Goal: Use online tool/utility: Utilize a website feature to perform a specific function

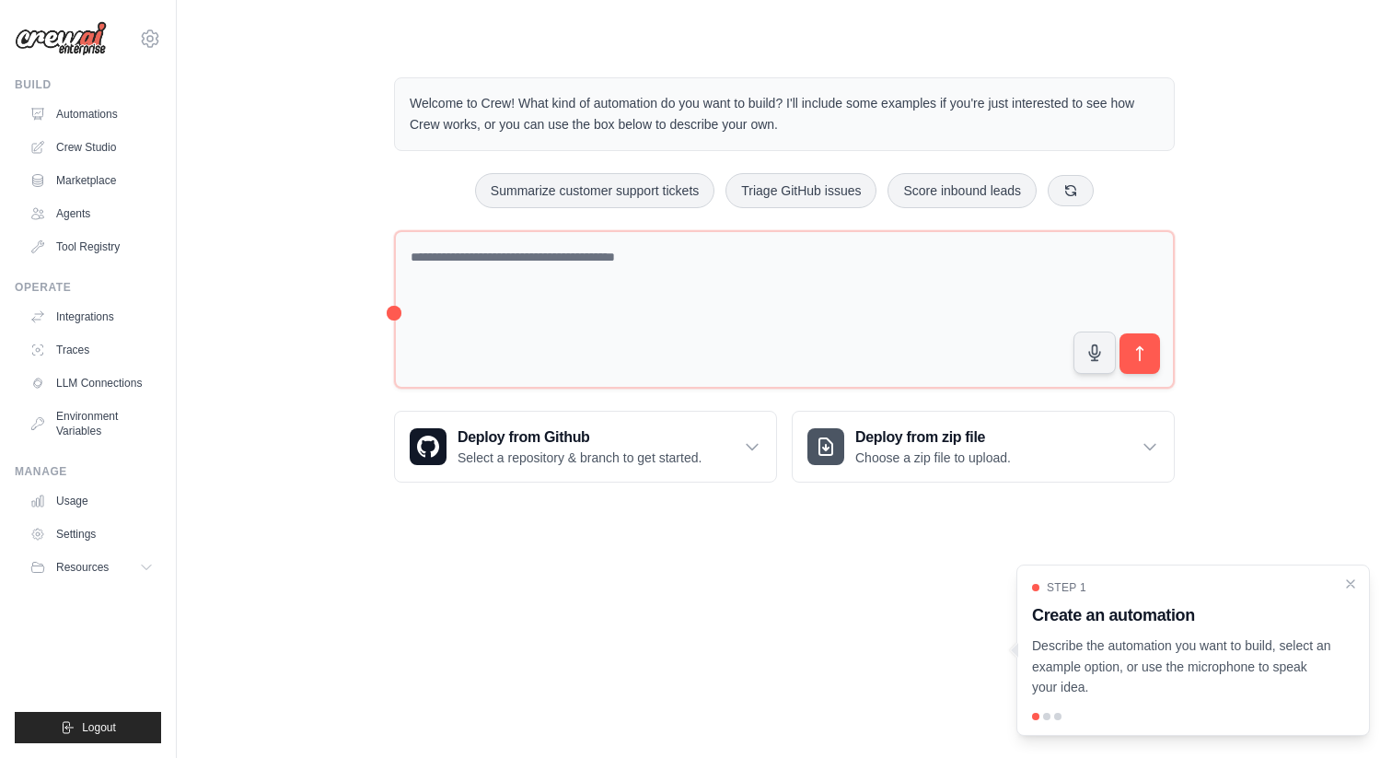
click at [310, 471] on div "Welcome to Crew! What kind of automation do you want to build? I'll include som…" at bounding box center [784, 280] width 1156 height 464
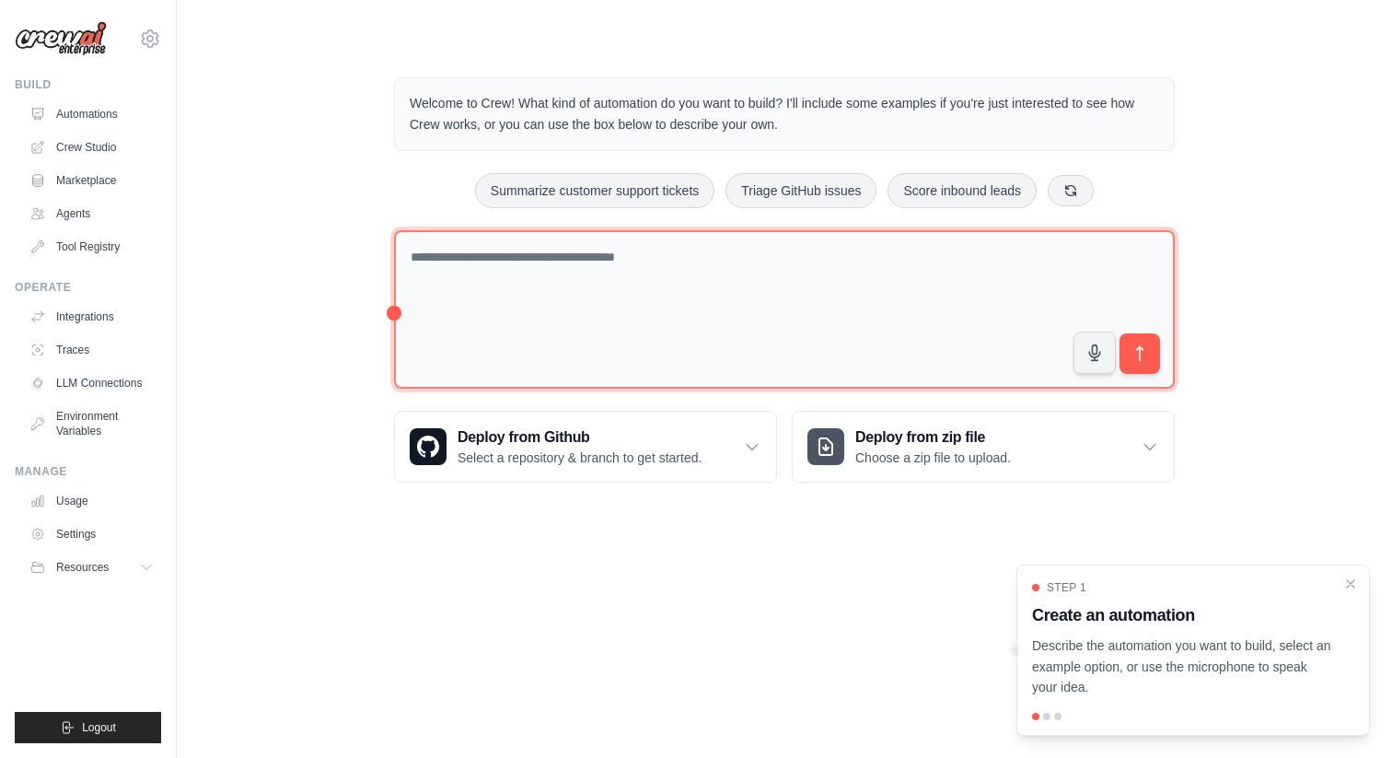
click at [493, 258] on textarea at bounding box center [784, 309] width 781 height 159
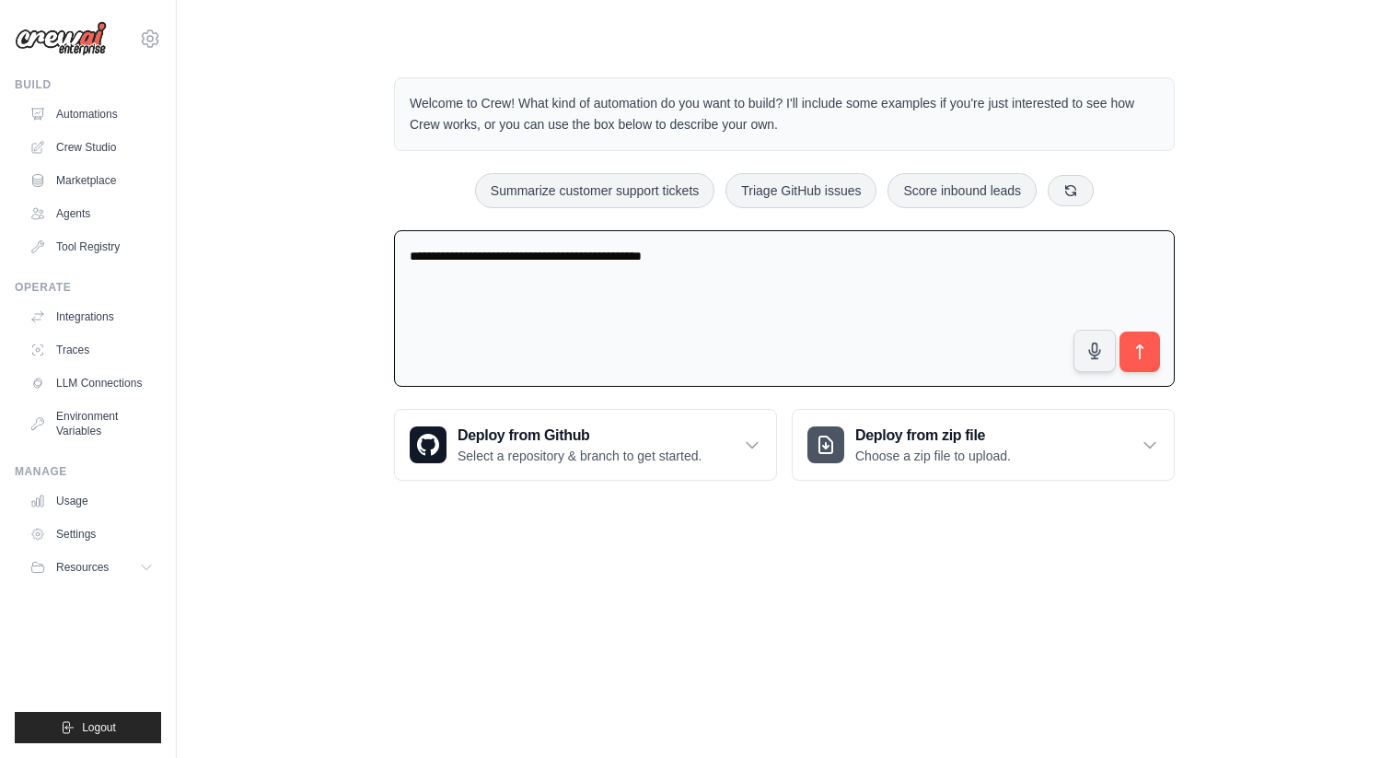
type textarea "**********"
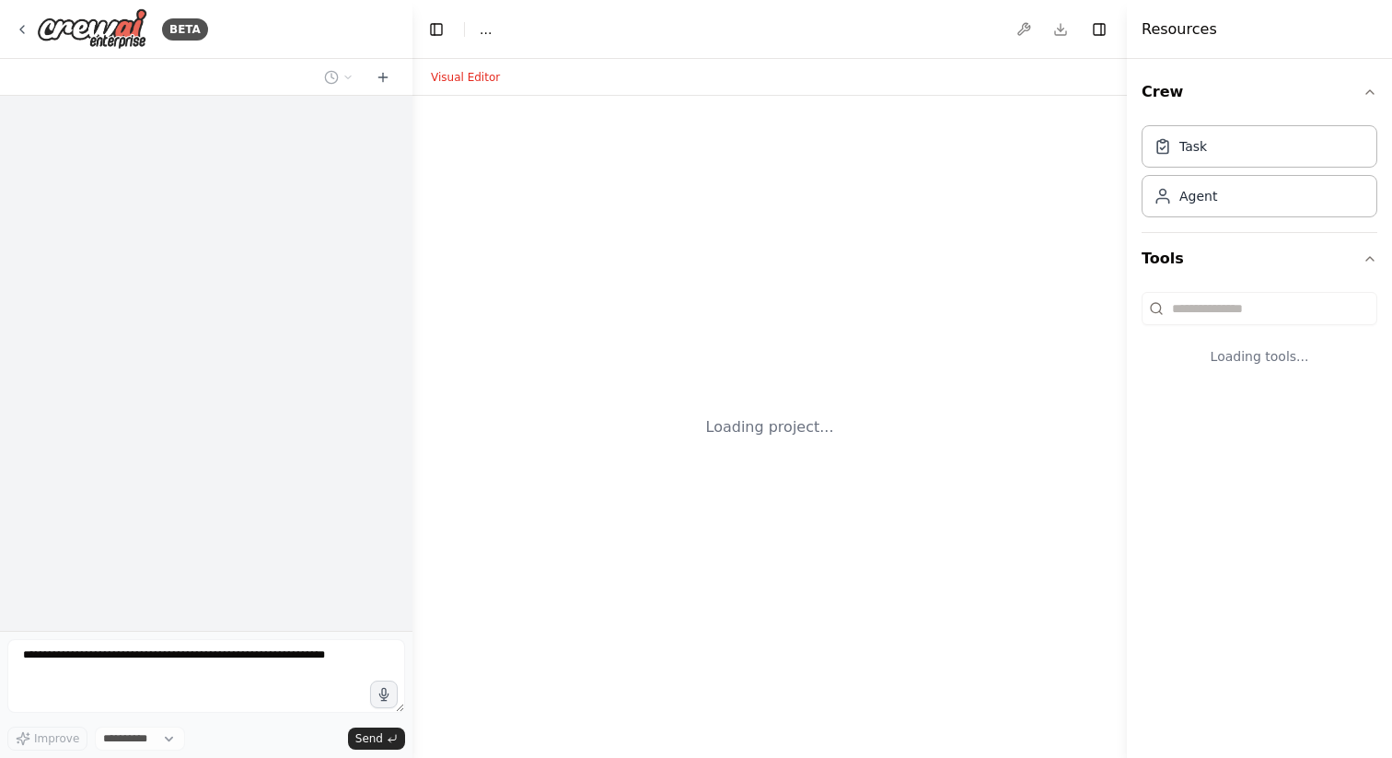
select select "****"
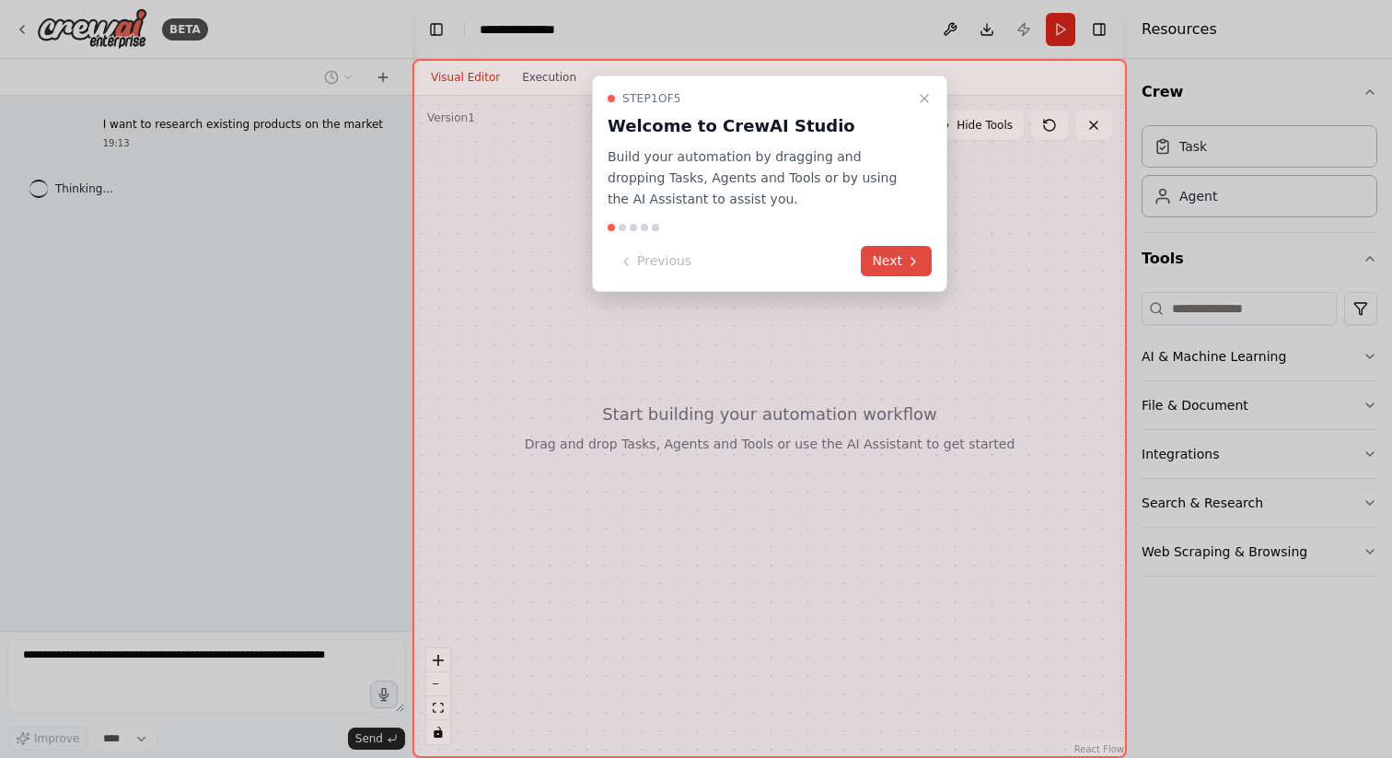
click at [900, 263] on button "Next" at bounding box center [896, 261] width 71 height 30
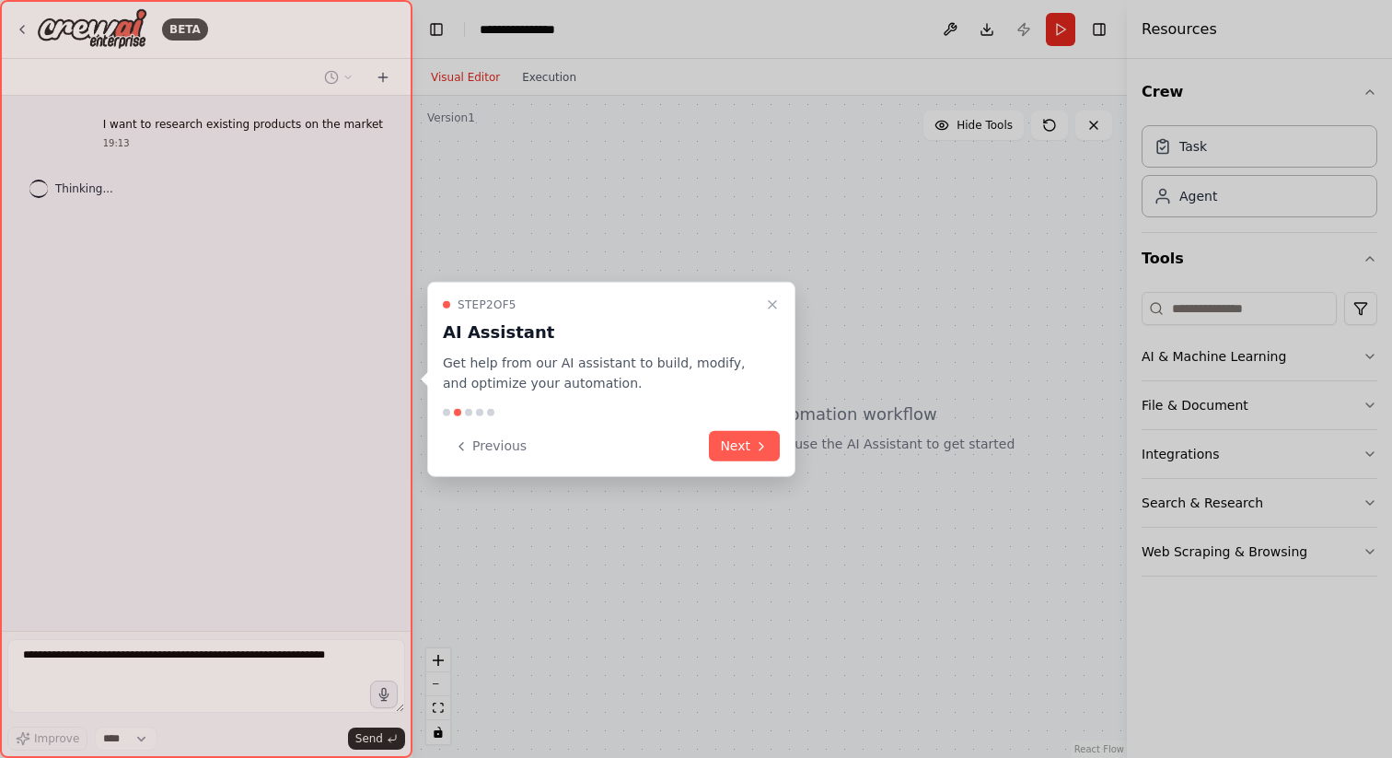
click at [730, 424] on div "Step 2 of 5 AI Assistant Get help from our AI assistant to build, modify, and o…" at bounding box center [611, 379] width 368 height 196
click at [736, 433] on button "Next" at bounding box center [744, 446] width 71 height 30
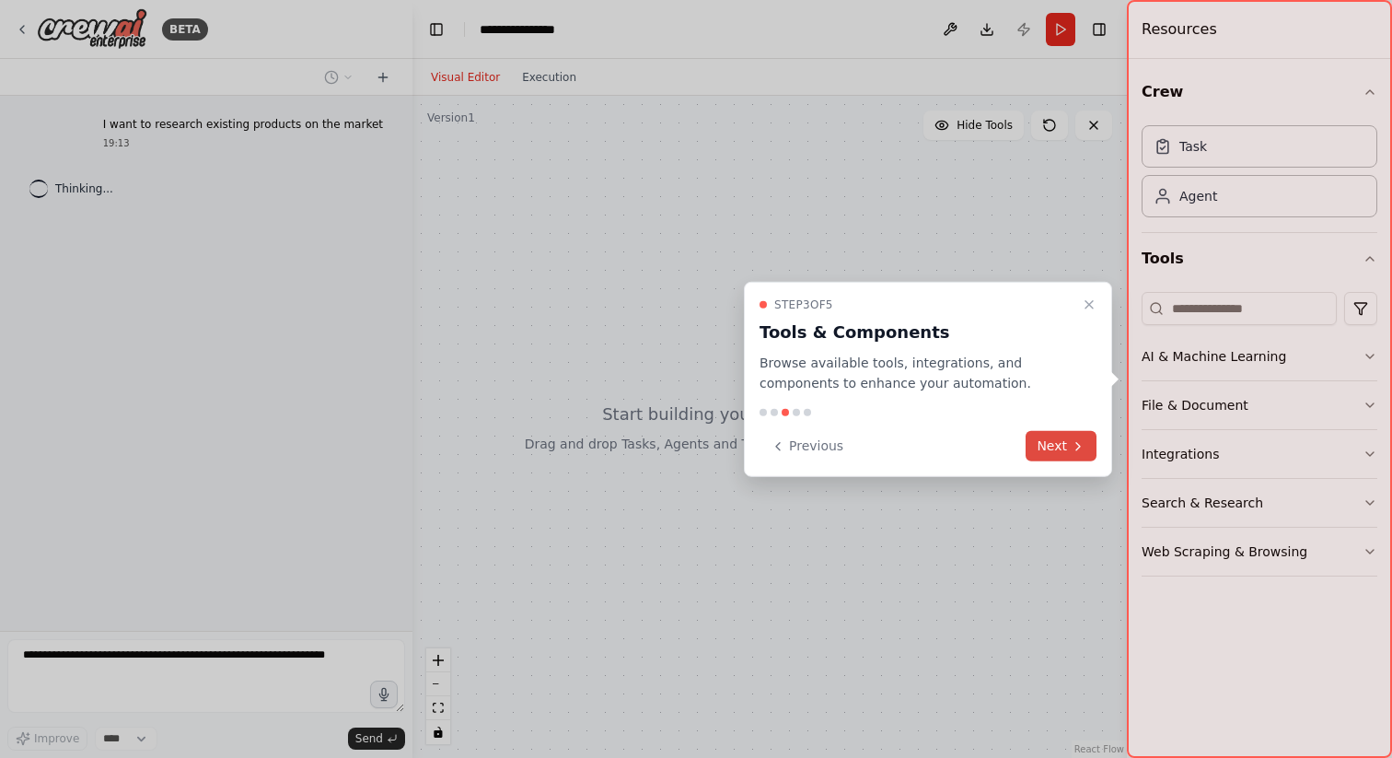
click at [1037, 443] on button "Next" at bounding box center [1061, 446] width 71 height 30
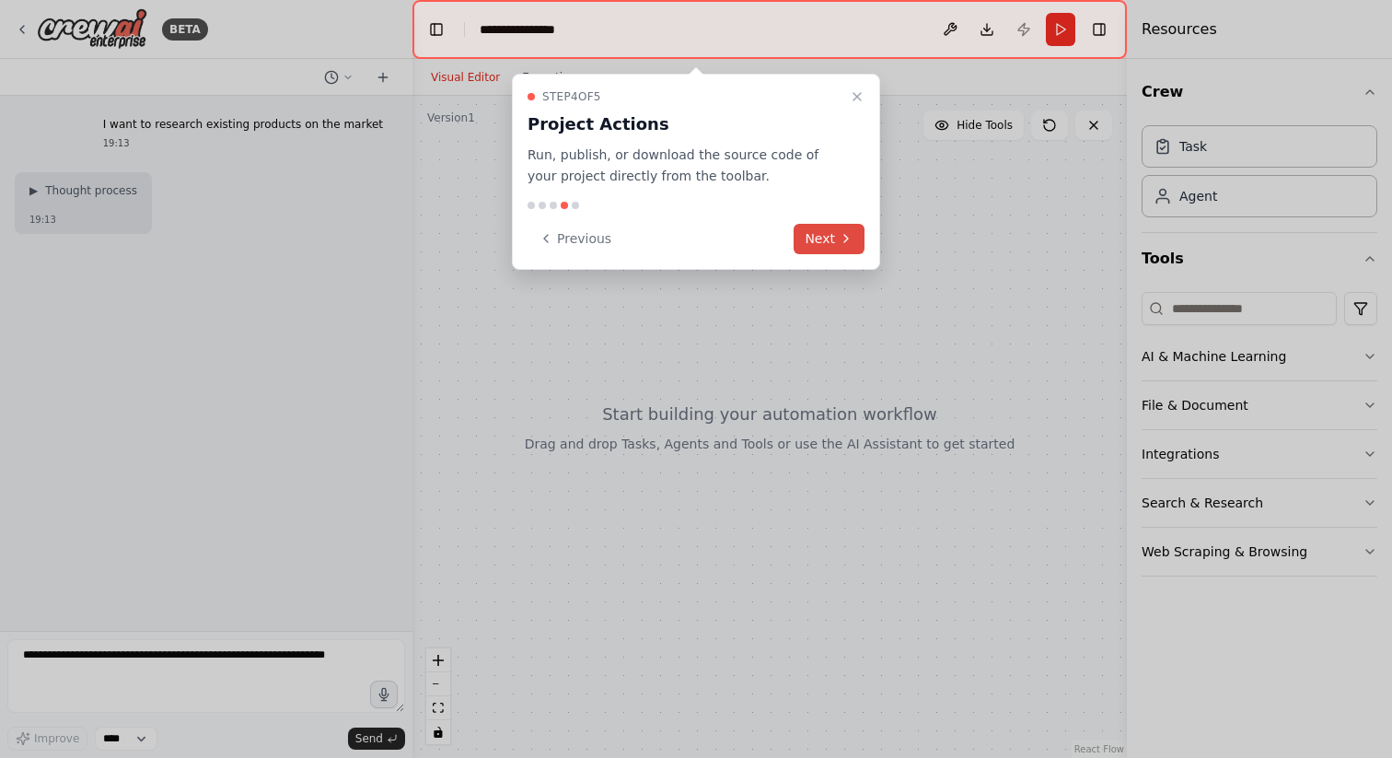
click at [853, 243] on button "Next" at bounding box center [829, 239] width 71 height 30
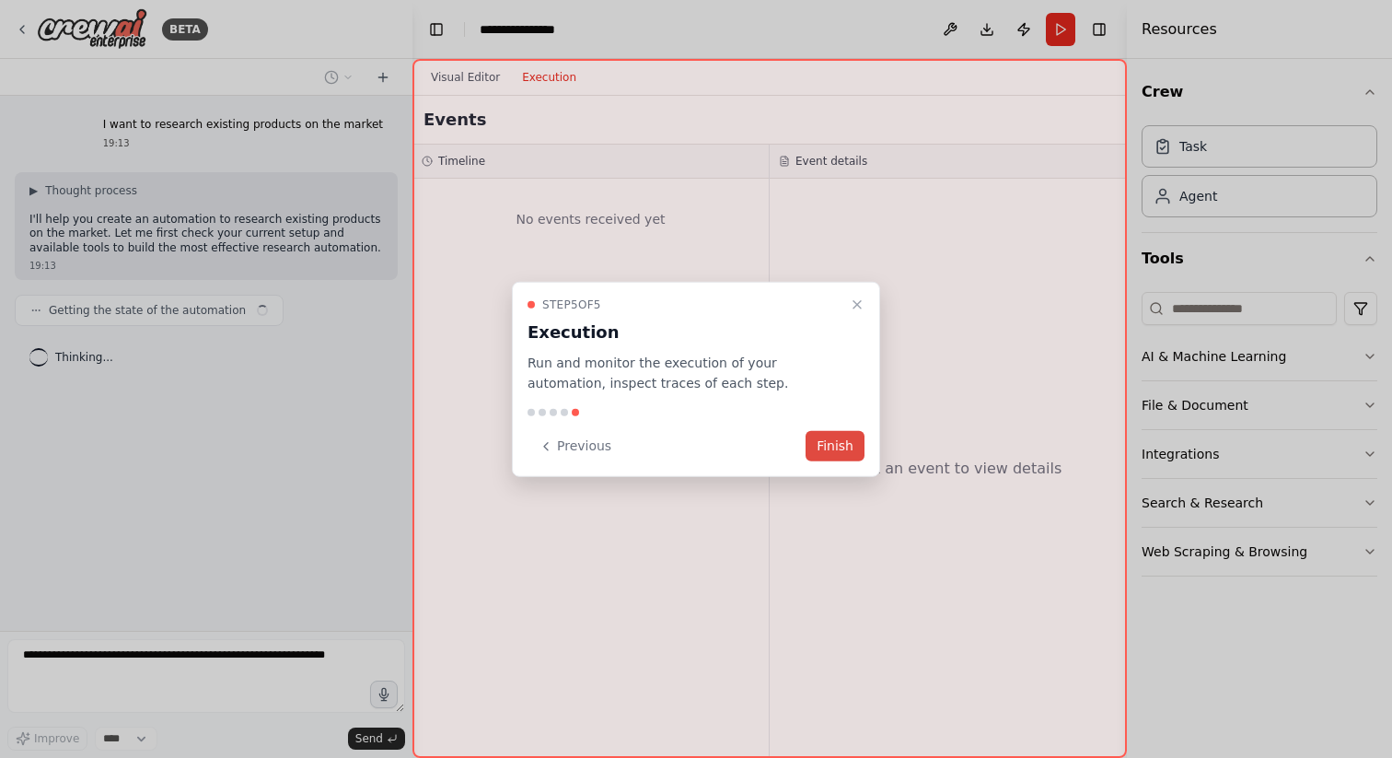
click at [853, 445] on button "Finish" at bounding box center [835, 446] width 59 height 30
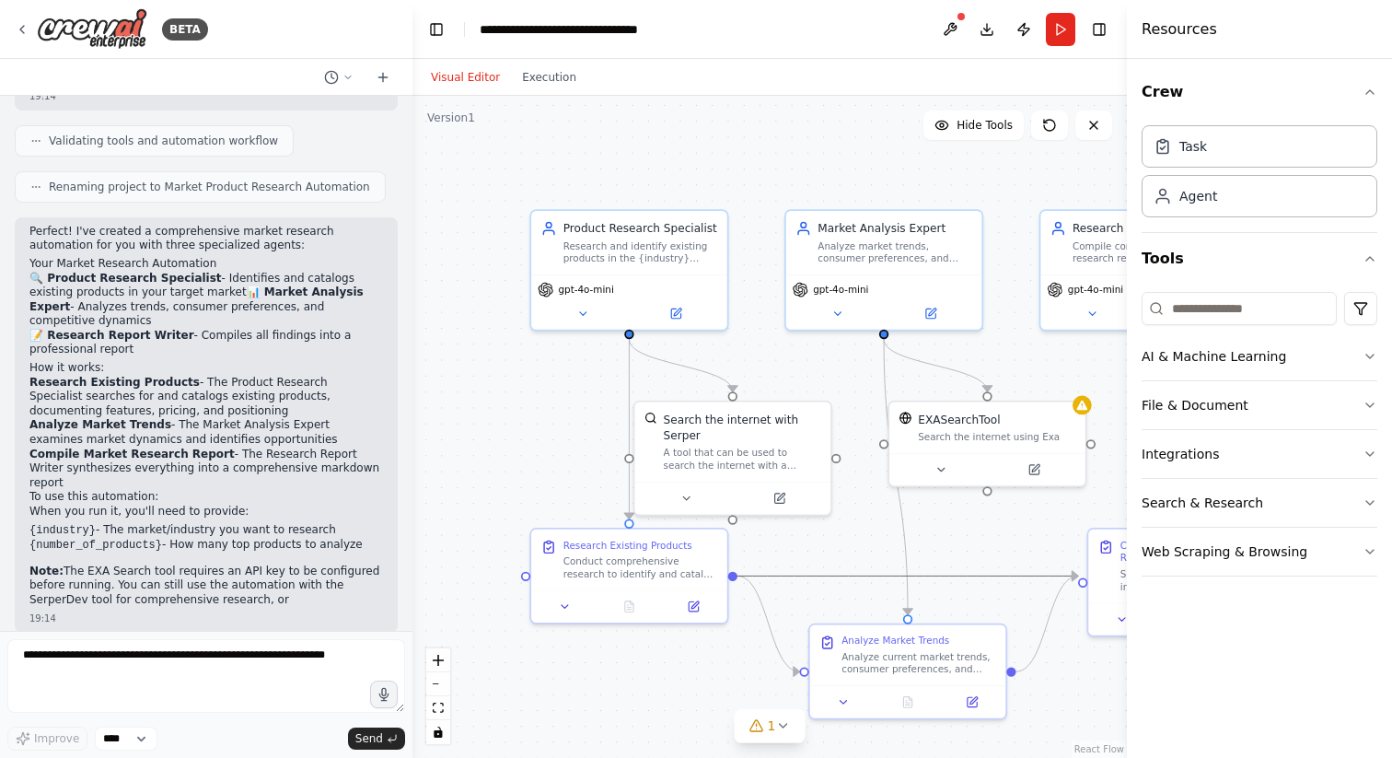
drag, startPoint x: 896, startPoint y: 575, endPoint x: 812, endPoint y: 515, distance: 103.0
click at [813, 515] on div ".deletable-edge-delete-btn { width: 20px; height: 20px; border: 0px solid #ffff…" at bounding box center [759, 416] width 618 height 573
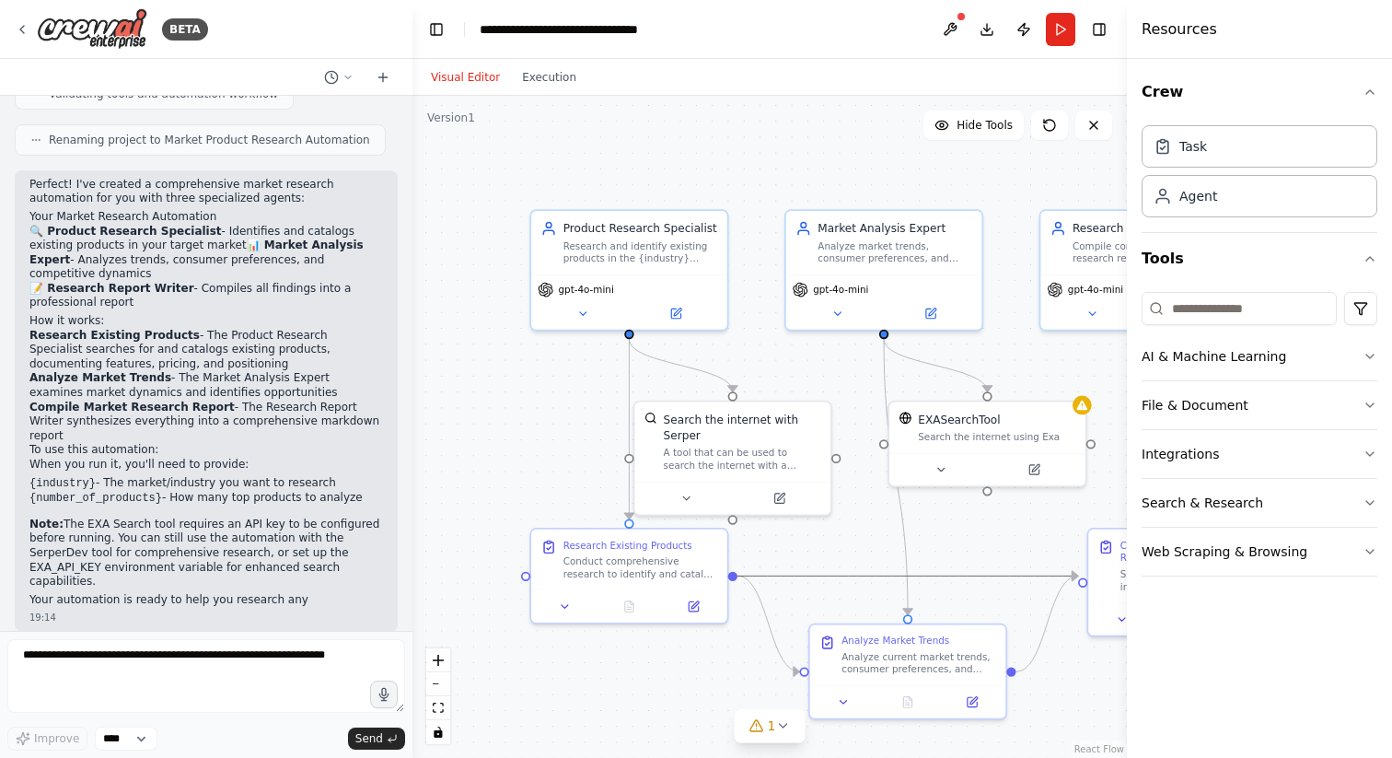
scroll to position [1038, 0]
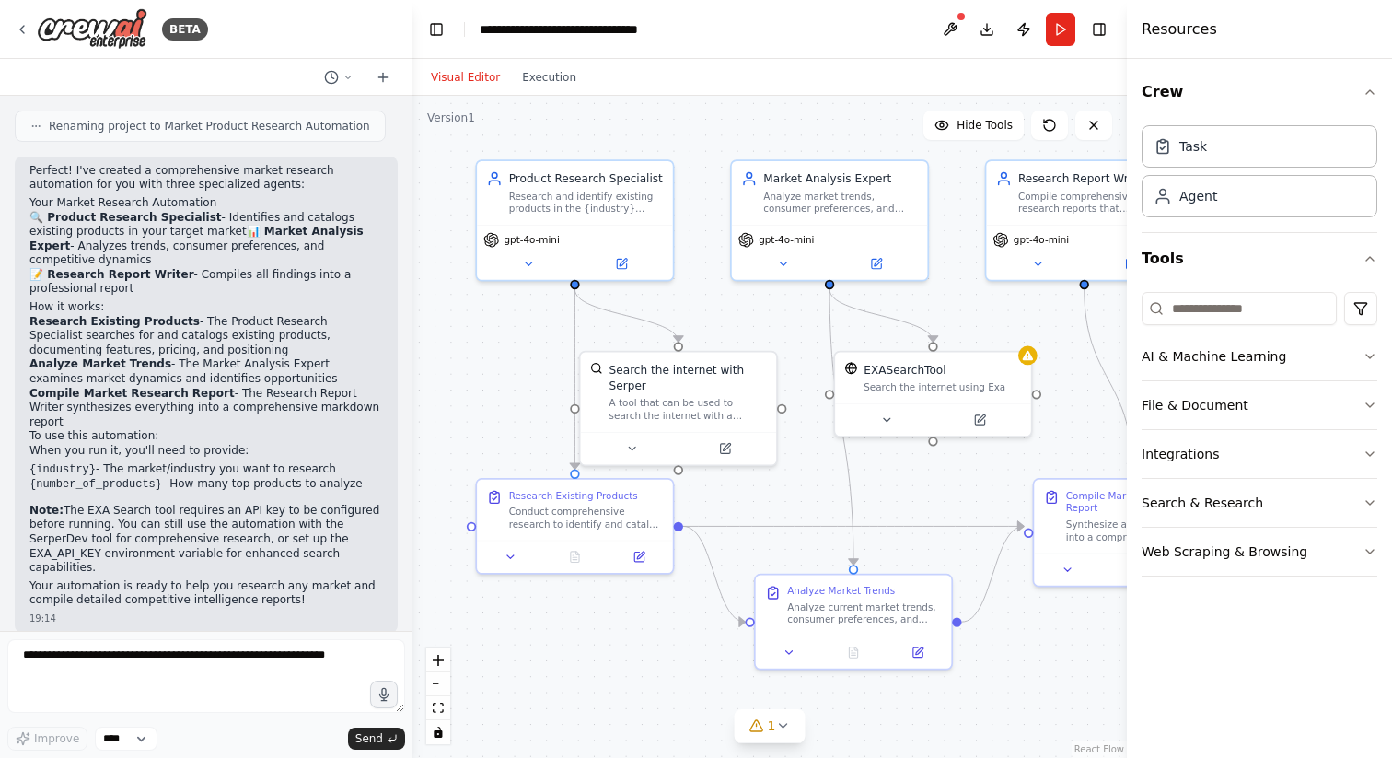
drag, startPoint x: 772, startPoint y: 358, endPoint x: 716, endPoint y: 310, distance: 73.8
click at [717, 308] on div ".deletable-edge-delete-btn { width: 20px; height: 20px; border: 0px solid #ffff…" at bounding box center [769, 427] width 714 height 662
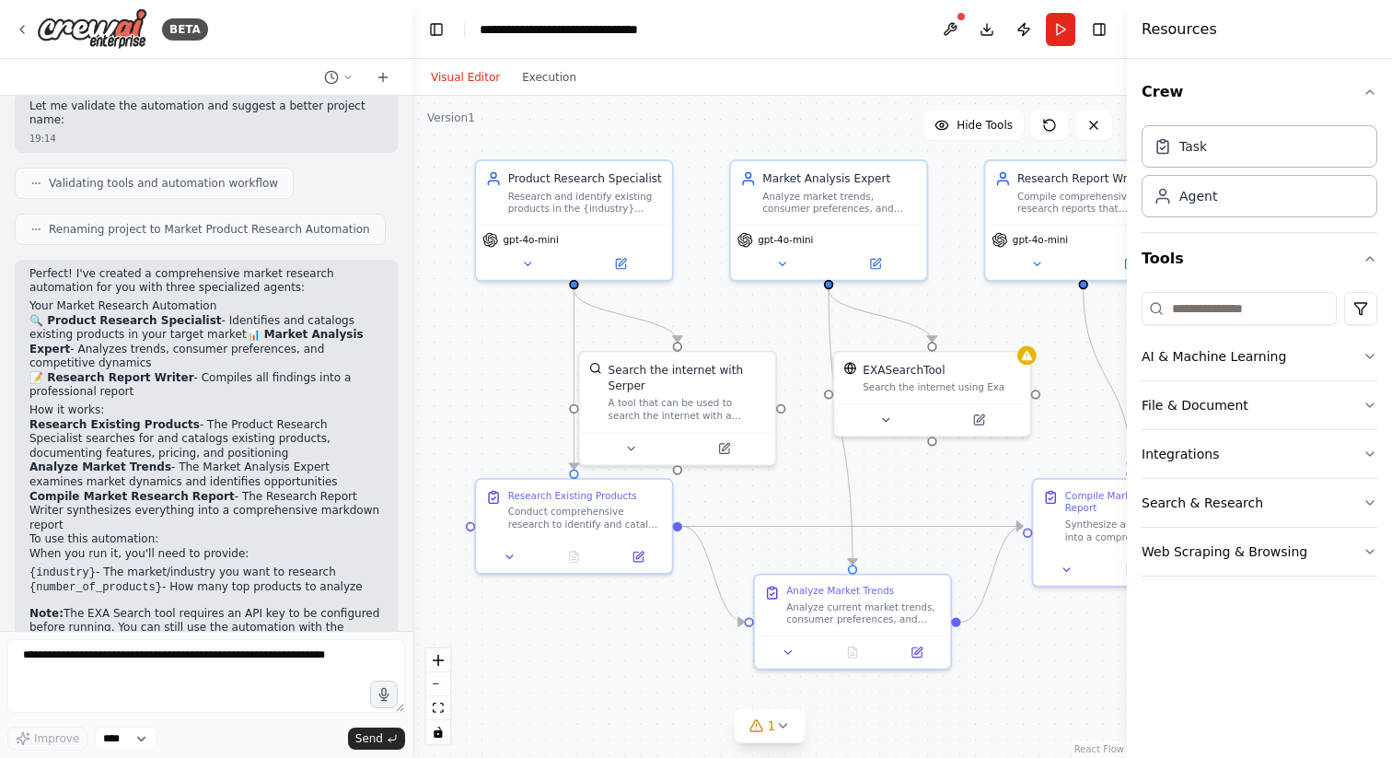
scroll to position [894, 0]
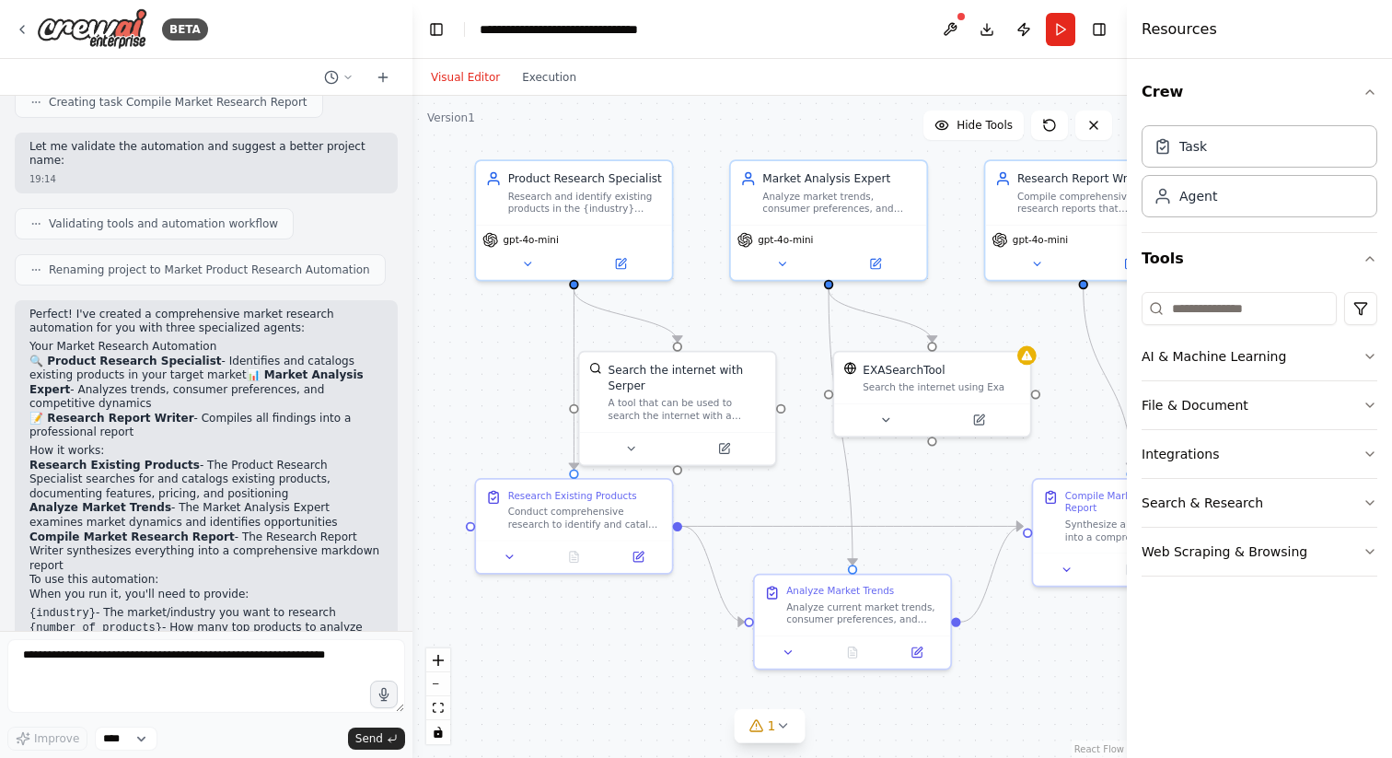
drag, startPoint x: 122, startPoint y: 344, endPoint x: 230, endPoint y: 409, distance: 125.5
click at [230, 409] on div "Perfect! I've created a comprehensive market research automation for you with t…" at bounding box center [206, 530] width 354 height 444
click at [230, 409] on p "🔍 Product Research Specialist - Identifies and catalogs existing products in yo…" at bounding box center [206, 397] width 354 height 87
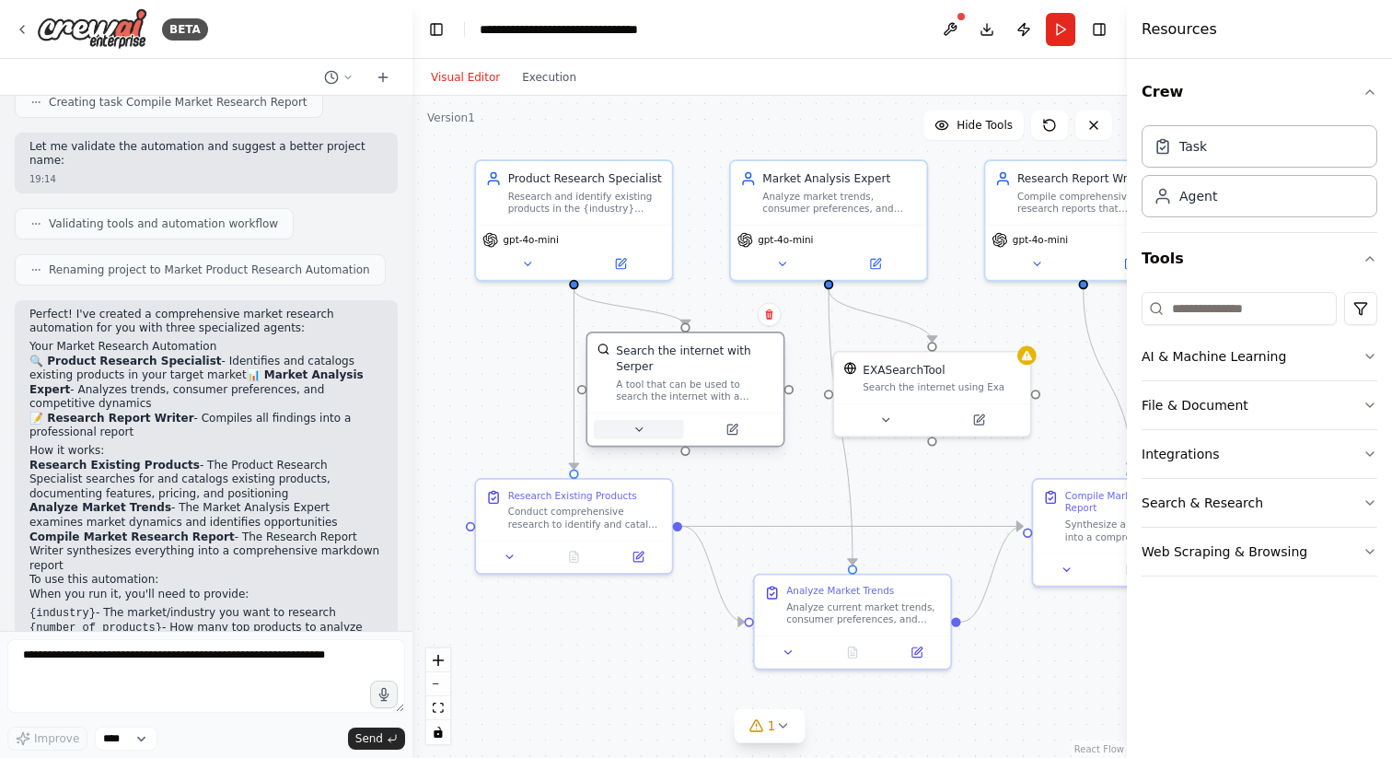
drag, startPoint x: 666, startPoint y: 448, endPoint x: 681, endPoint y: 439, distance: 18.2
click at [681, 439] on button at bounding box center [639, 429] width 90 height 19
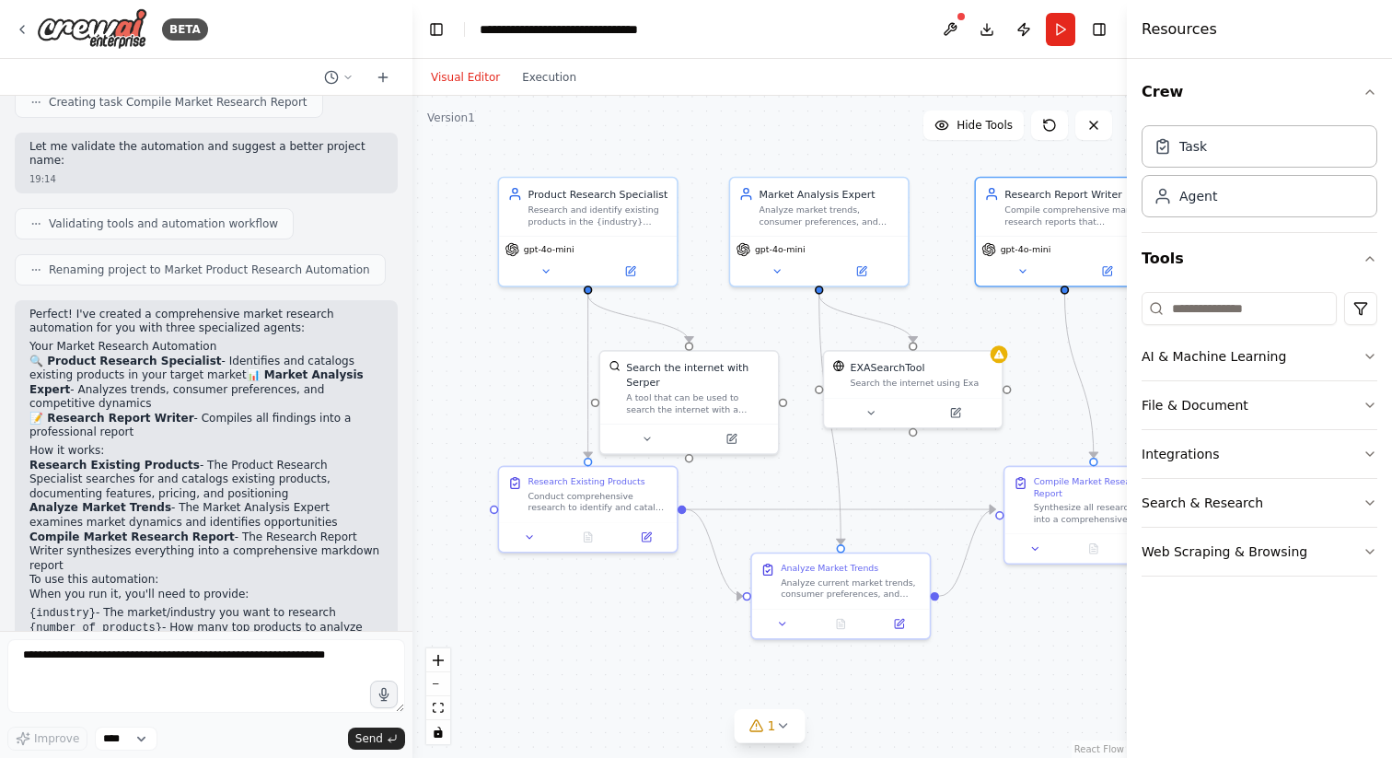
drag, startPoint x: 967, startPoint y: 283, endPoint x: 971, endPoint y: 274, distance: 9.5
click at [971, 274] on div ".deletable-edge-delete-btn { width: 20px; height: 20px; border: 0px solid #ffff…" at bounding box center [769, 427] width 714 height 662
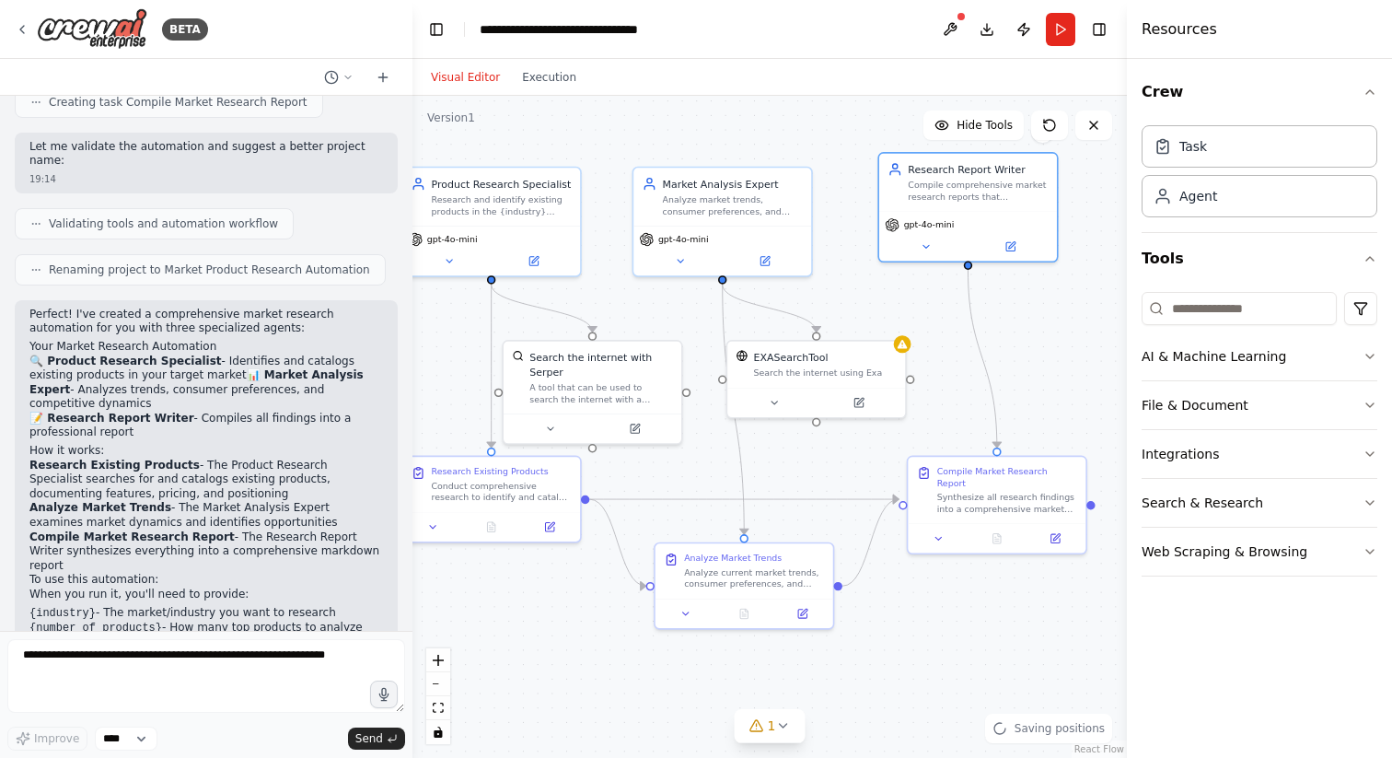
drag, startPoint x: 999, startPoint y: 302, endPoint x: 903, endPoint y: 291, distance: 96.4
click at [903, 291] on div ".deletable-edge-delete-btn { width: 20px; height: 20px; border: 0px solid #ffff…" at bounding box center [769, 427] width 714 height 662
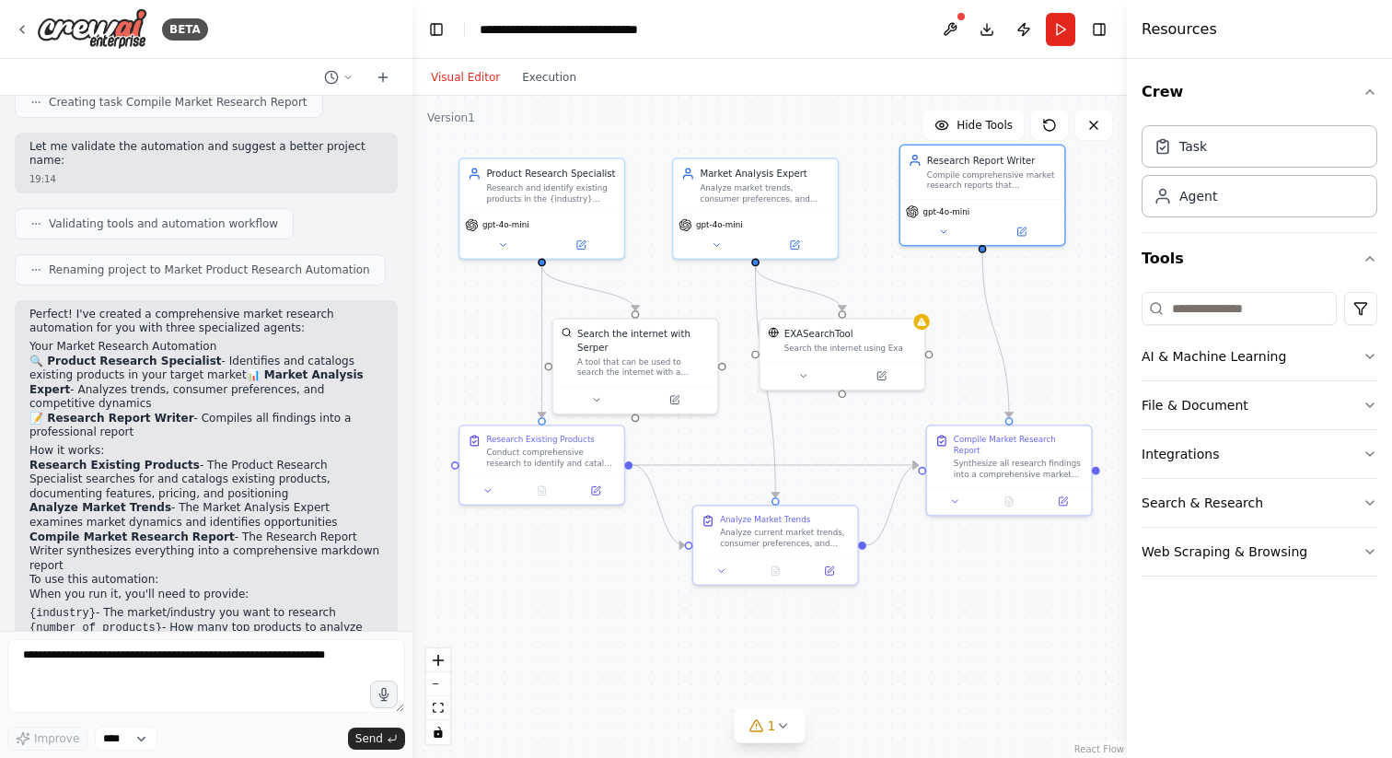
drag, startPoint x: 945, startPoint y: 558, endPoint x: 963, endPoint y: 540, distance: 25.4
click at [963, 540] on div ".deletable-edge-delete-btn { width: 20px; height: 20px; border: 0px solid #ffff…" at bounding box center [769, 427] width 714 height 662
click at [1059, 42] on button "Run" at bounding box center [1060, 29] width 29 height 33
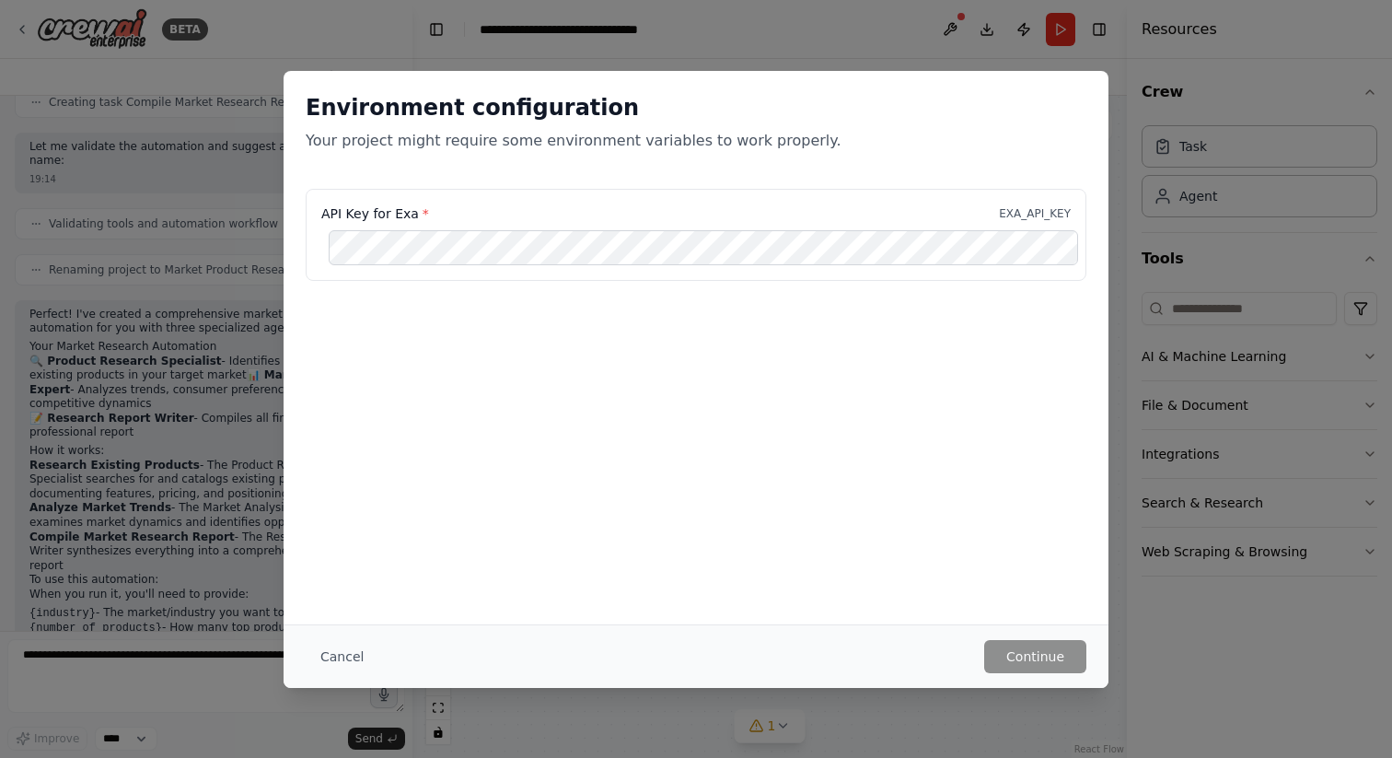
click at [1057, 203] on div "API Key for Exa * EXA_API_KEY" at bounding box center [696, 235] width 781 height 92
click at [412, 215] on label "API Key for Exa *" at bounding box center [375, 213] width 108 height 18
click at [1019, 215] on p "EXA_API_KEY" at bounding box center [1035, 213] width 72 height 15
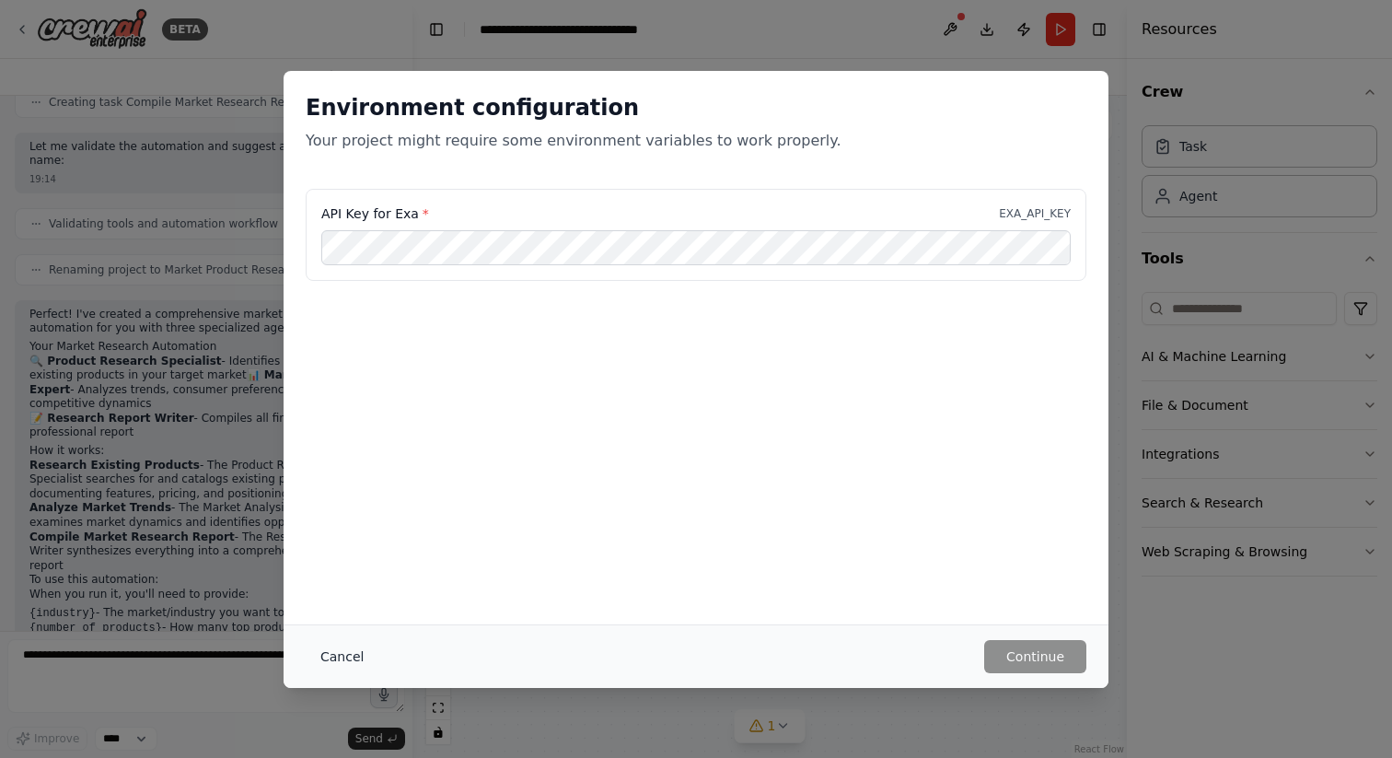
click at [334, 656] on button "Cancel" at bounding box center [342, 656] width 73 height 33
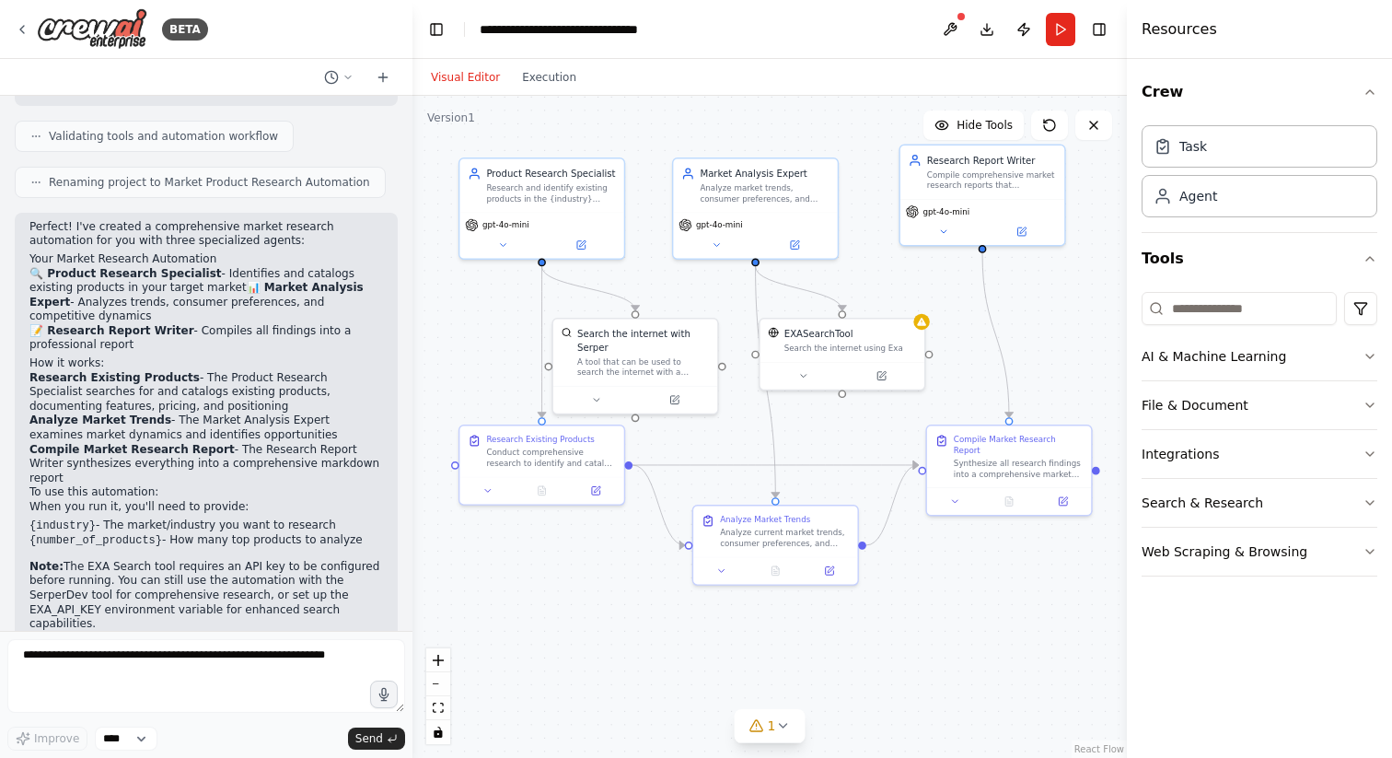
scroll to position [1038, 0]
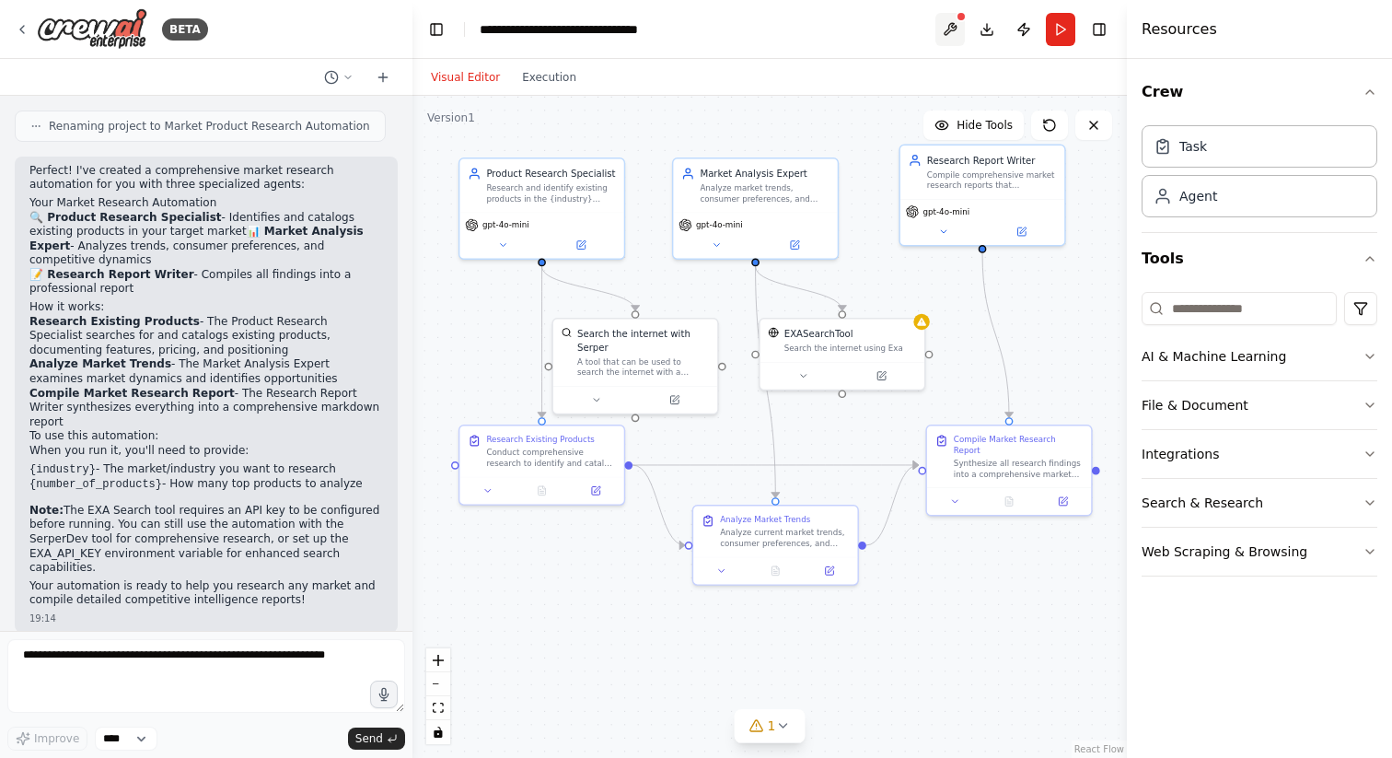
click at [946, 28] on button at bounding box center [949, 29] width 29 height 33
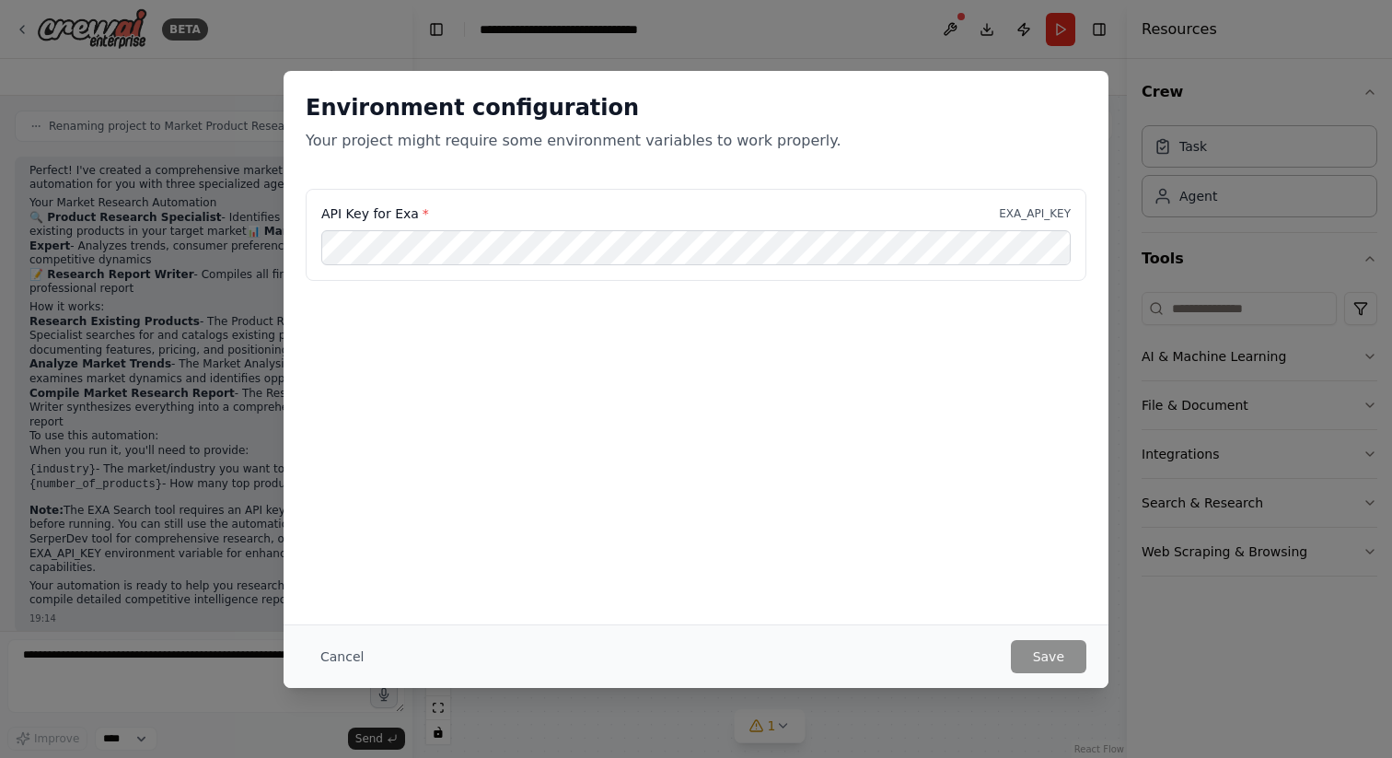
click at [406, 287] on div "API Key for Exa * EXA_API_KEY" at bounding box center [696, 246] width 825 height 114
click at [948, 224] on div "API Key for Exa * EXA_API_KEY" at bounding box center [696, 235] width 781 height 92
click at [326, 653] on button "Cancel" at bounding box center [342, 656] width 73 height 33
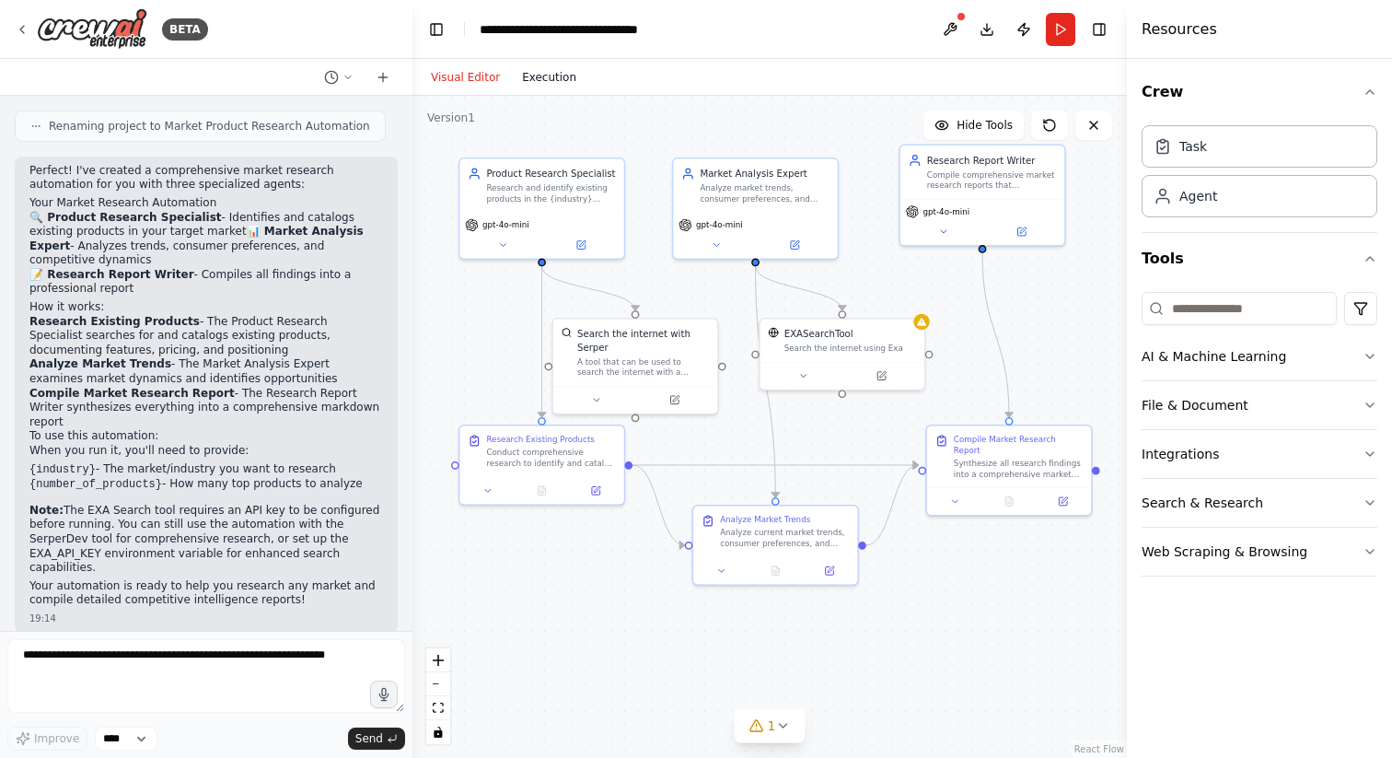
click at [567, 71] on button "Execution" at bounding box center [549, 77] width 76 height 22
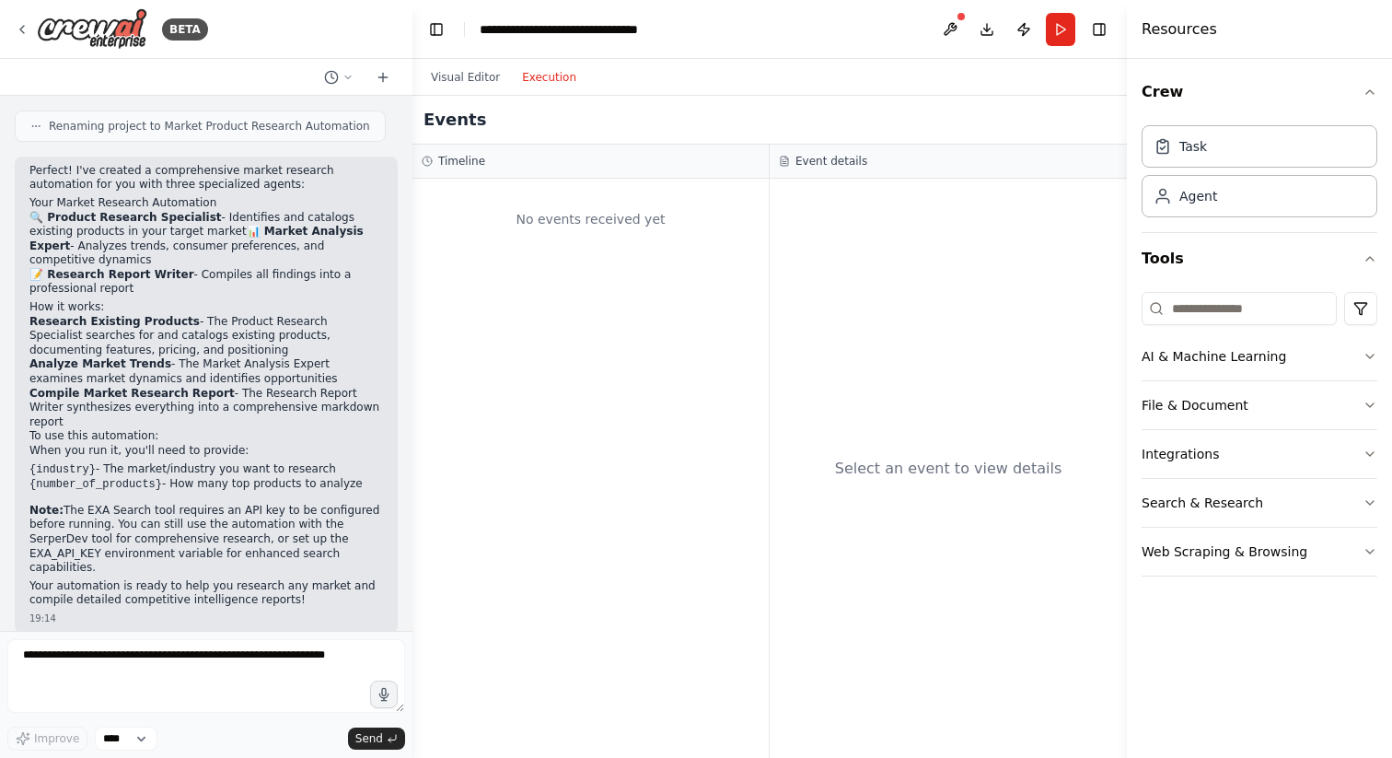
click at [587, 233] on div "No events received yet" at bounding box center [591, 219] width 338 height 63
click at [1057, 42] on button "Run" at bounding box center [1060, 29] width 29 height 33
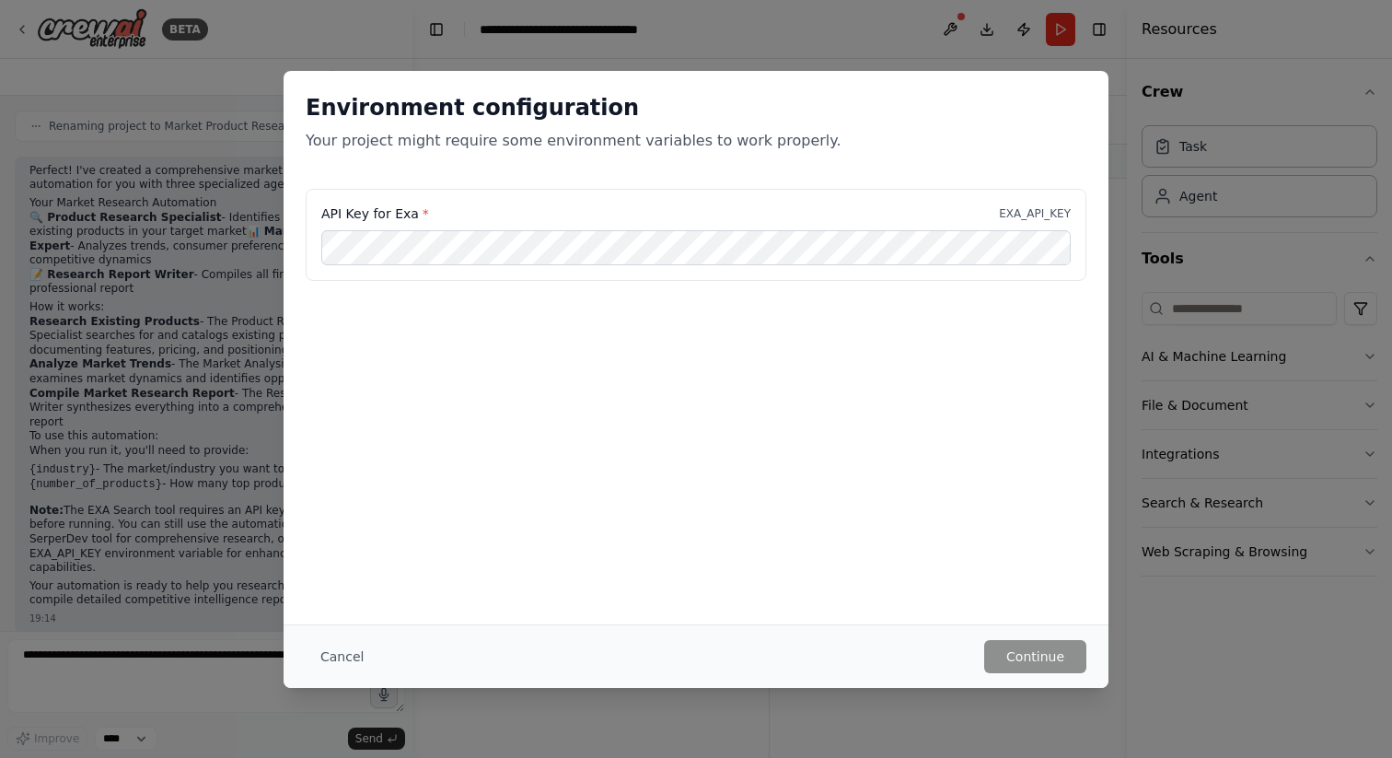
click at [624, 592] on div "Environment configuration Your project might require some environment variables…" at bounding box center [696, 347] width 825 height 553
click at [338, 656] on button "Cancel" at bounding box center [342, 656] width 73 height 33
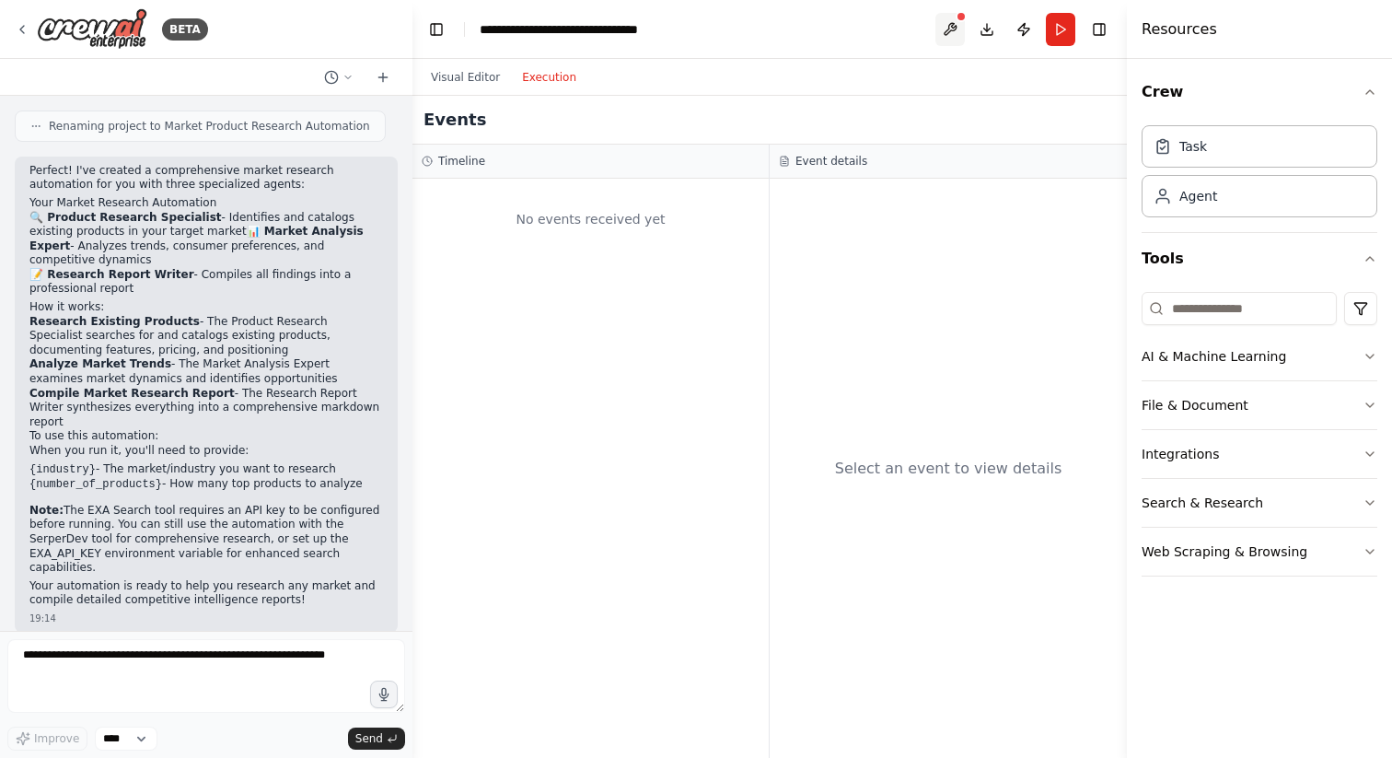
click at [950, 13] on button at bounding box center [949, 29] width 29 height 33
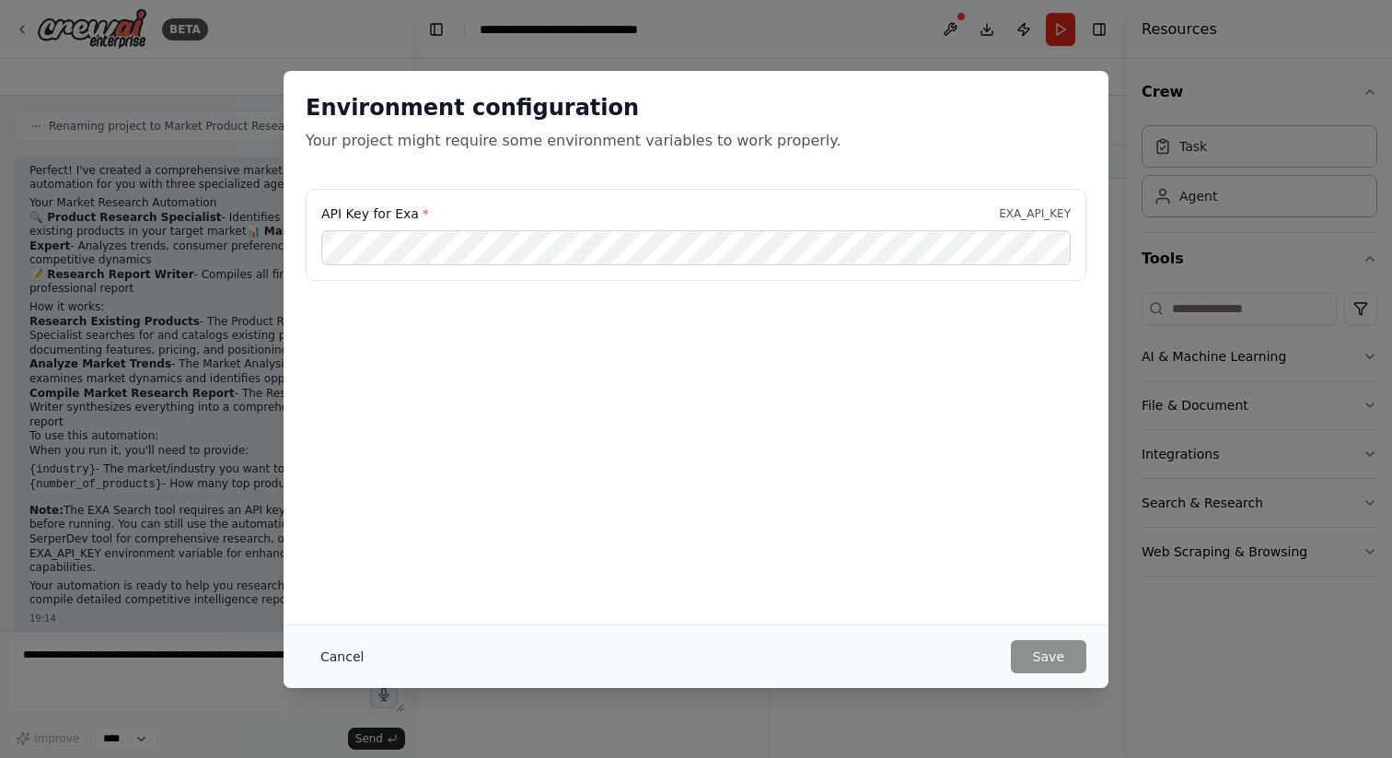
click at [309, 665] on button "Cancel" at bounding box center [342, 656] width 73 height 33
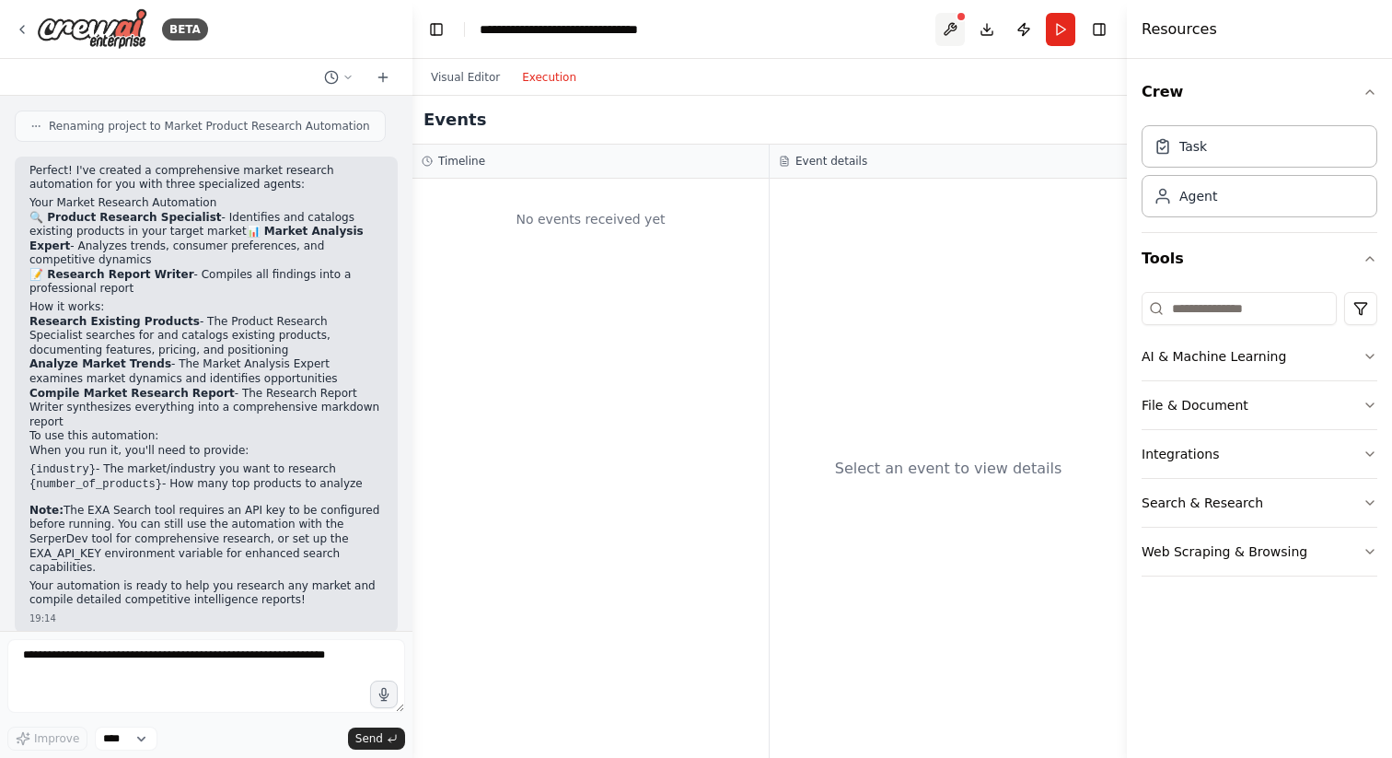
click at [949, 30] on button at bounding box center [949, 29] width 29 height 33
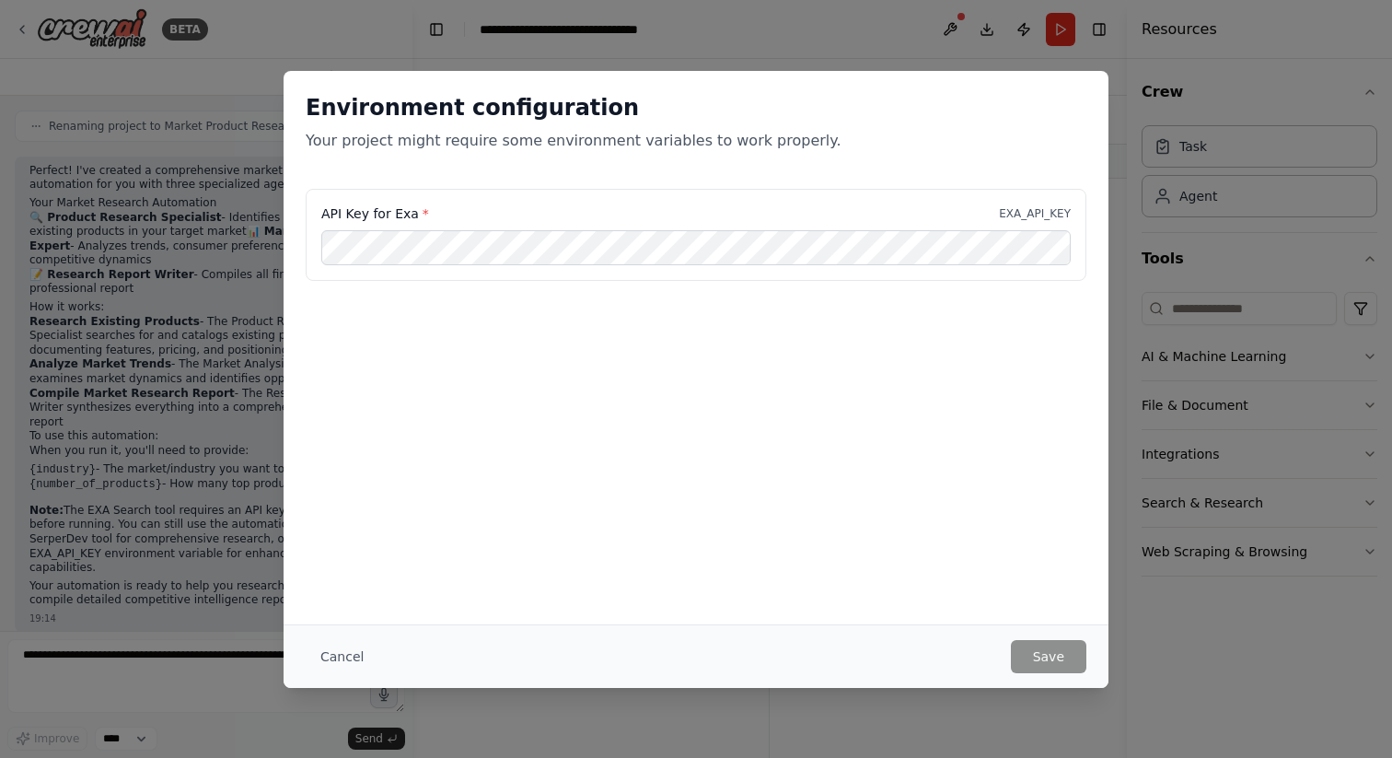
click at [742, 377] on div "Environment configuration Your project might require some environment variables…" at bounding box center [696, 347] width 825 height 553
click at [357, 210] on label "API Key for Exa *" at bounding box center [375, 213] width 108 height 18
copy label "API Key for Exa *"
